Goal: Find contact information: Find contact information

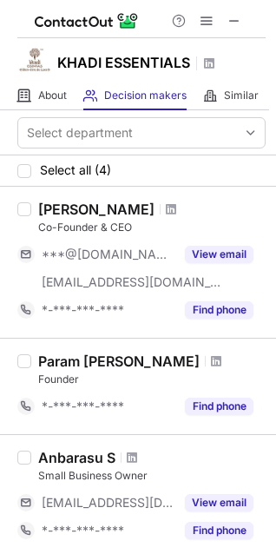
drag, startPoint x: 34, startPoint y: 203, endPoint x: 141, endPoint y: 206, distance: 107.6
click at [141, 206] on div "[PERSON_NAME] Co-Founder & CEO ***@[DOMAIN_NAME] [EMAIL_ADDRESS][DOMAIN_NAME] V…" at bounding box center [148, 261] width 234 height 123
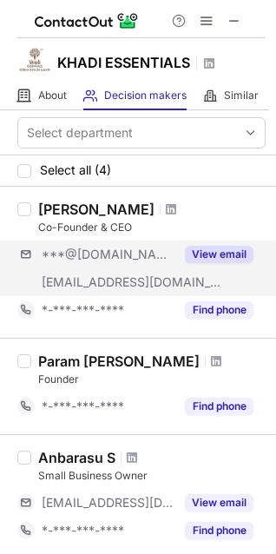
copy div "[PERSON_NAME]"
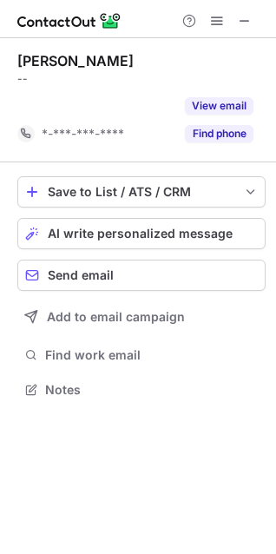
scroll to position [350, 276]
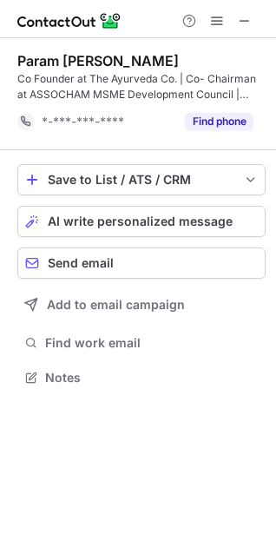
scroll to position [365, 276]
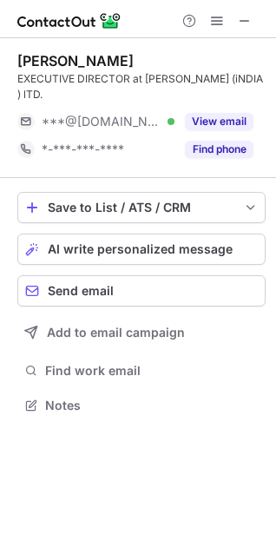
scroll to position [377, 276]
click at [252, 15] on button at bounding box center [244, 20] width 21 height 21
